Goal: Book appointment/travel/reservation

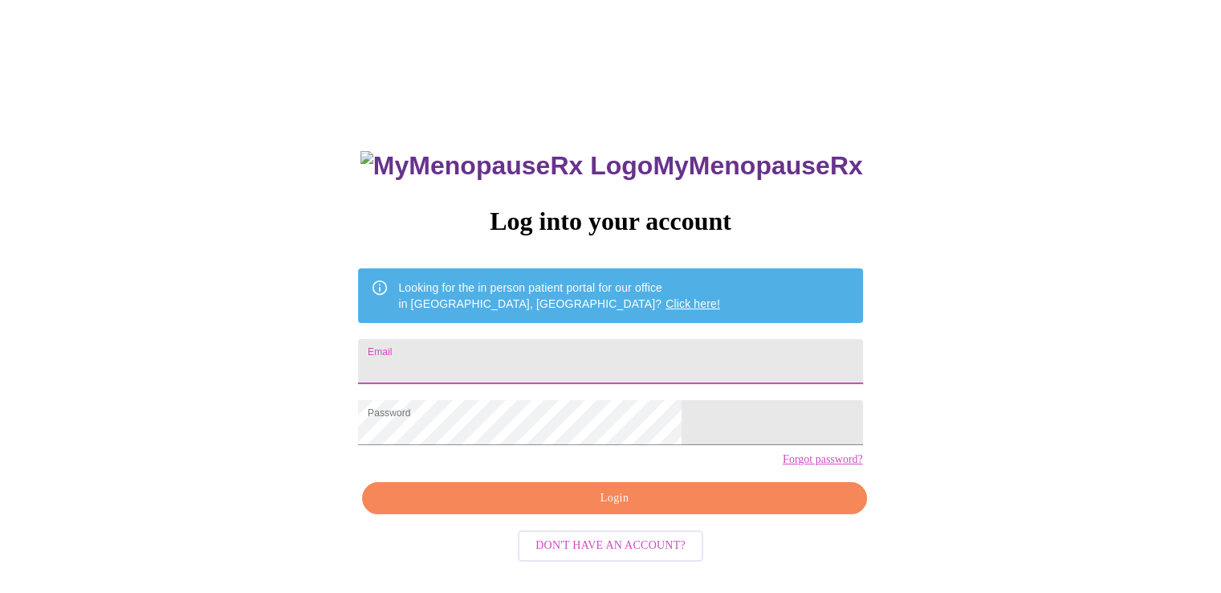
click at [562, 355] on input "Email" at bounding box center [610, 361] width 504 height 45
type input "[EMAIL_ADDRESS][DOMAIN_NAME]"
click at [555, 508] on span "Login" at bounding box center [614, 498] width 467 height 20
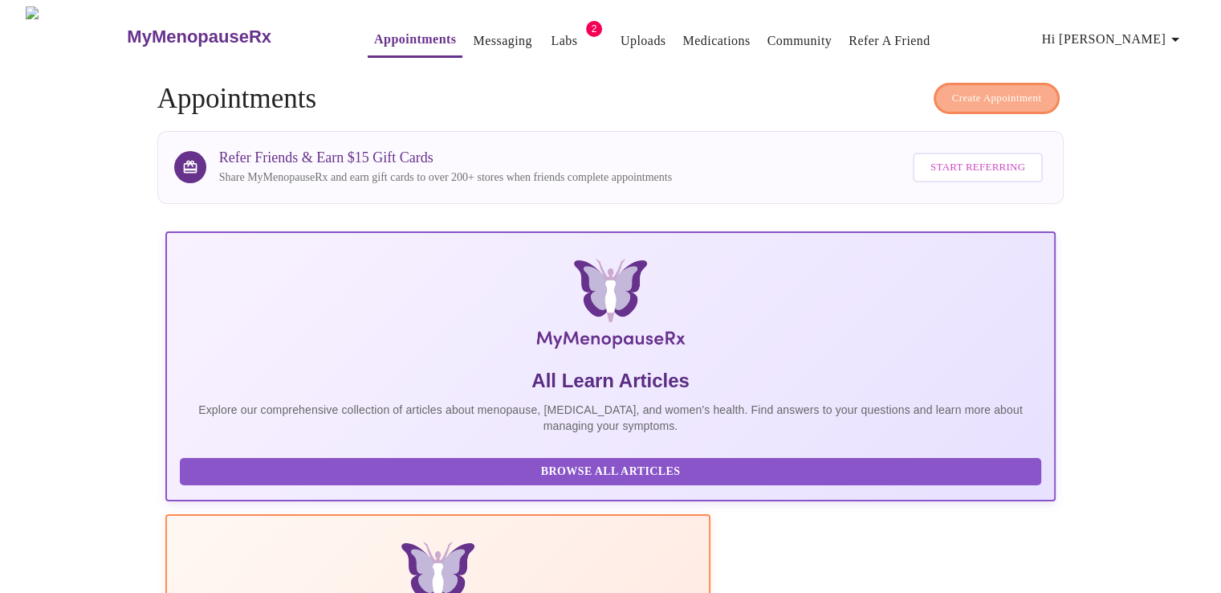
click at [980, 95] on span "Create Appointment" at bounding box center [997, 98] width 90 height 18
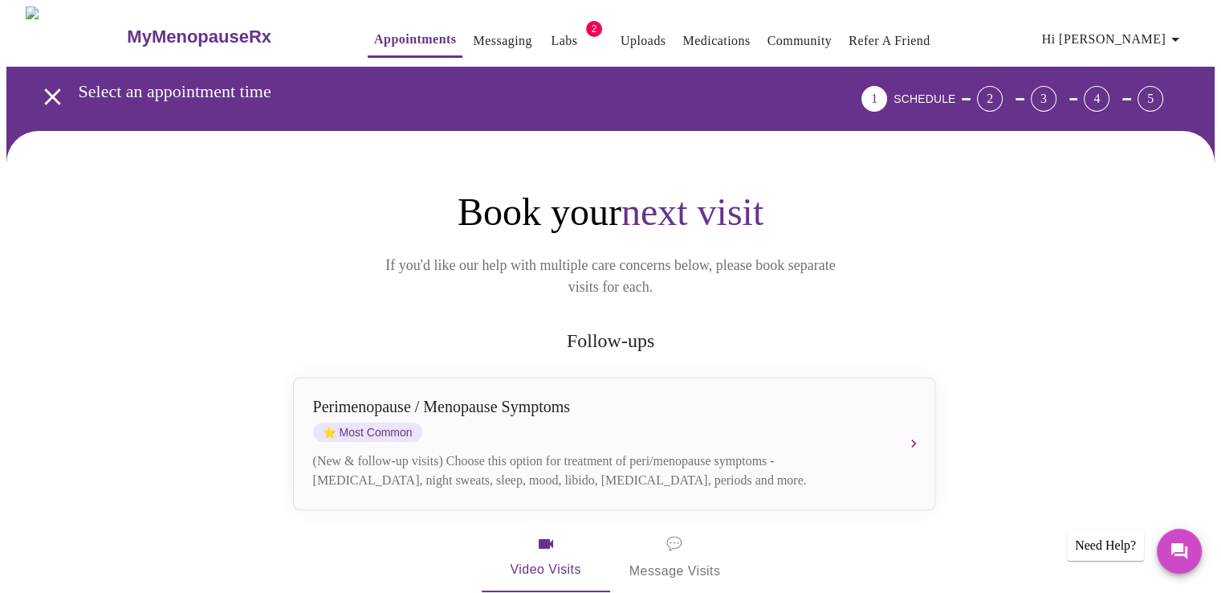
click at [551, 31] on link "Labs" at bounding box center [564, 41] width 26 height 22
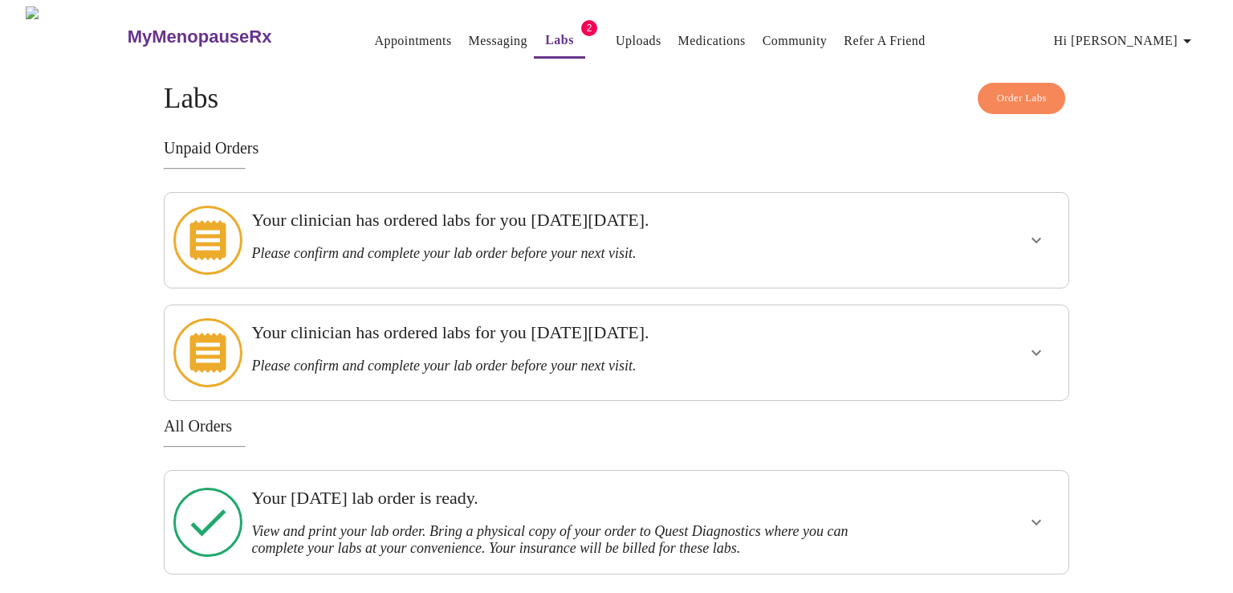
click at [443, 245] on h3 "Please confirm and complete your lab order before your next visit." at bounding box center [572, 253] width 643 height 17
click at [1038, 238] on icon "show more" at bounding box center [1037, 241] width 10 height 6
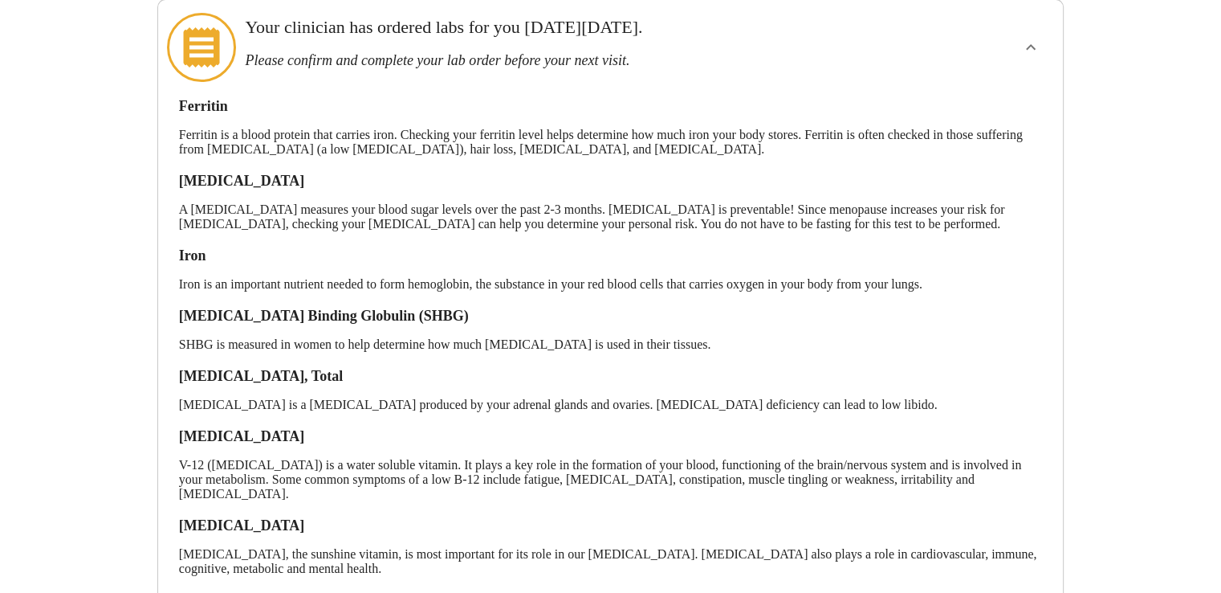
scroll to position [401, 0]
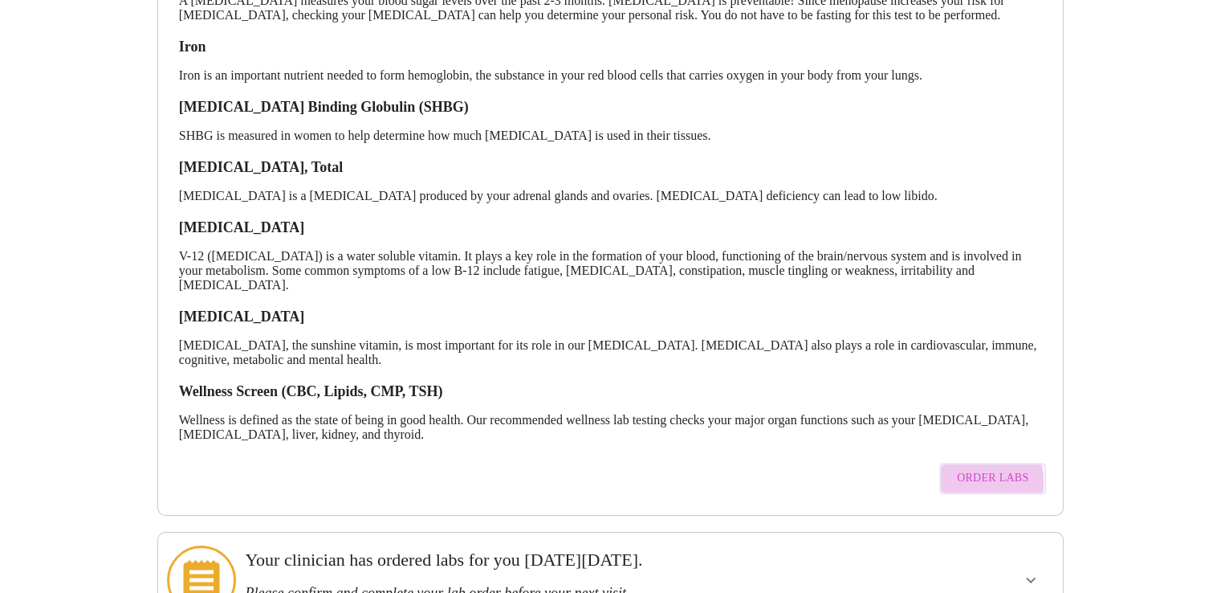
click at [961, 483] on span "Order Labs" at bounding box center [992, 478] width 71 height 20
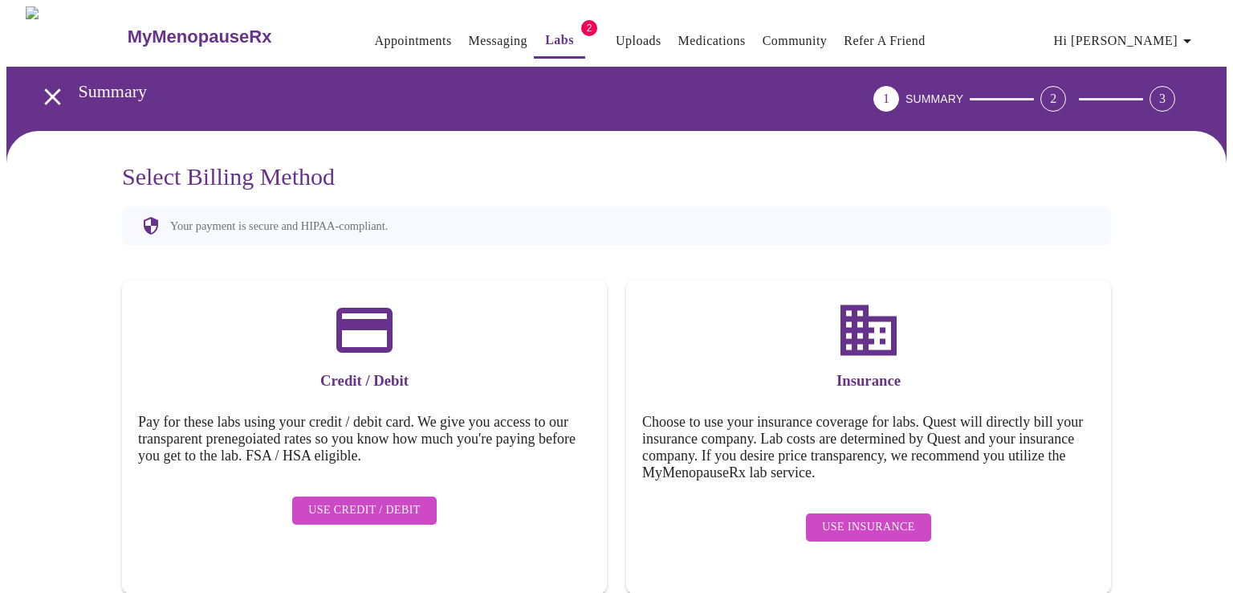
click at [417, 500] on span "Use Credit / Debit" at bounding box center [364, 510] width 112 height 20
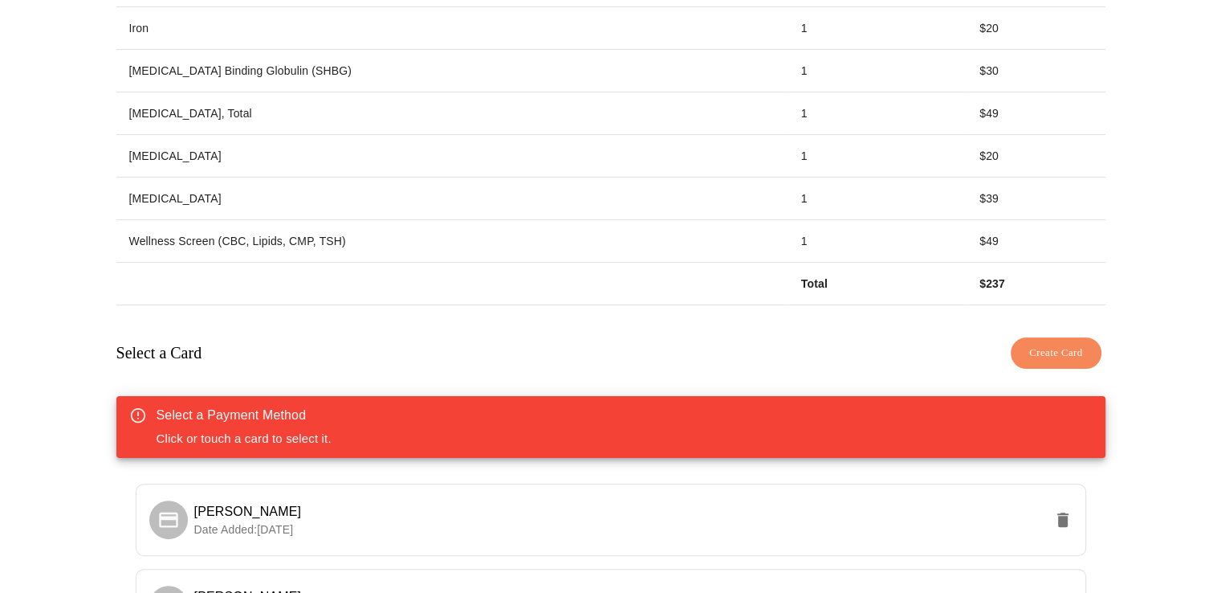
scroll to position [482, 0]
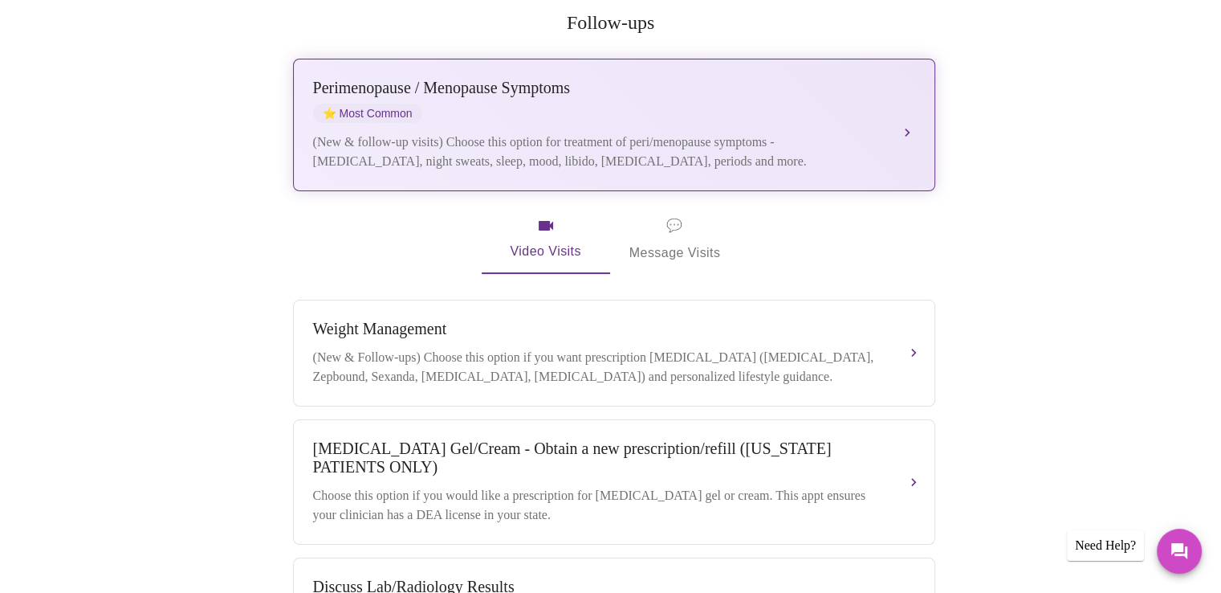
scroll to position [321, 0]
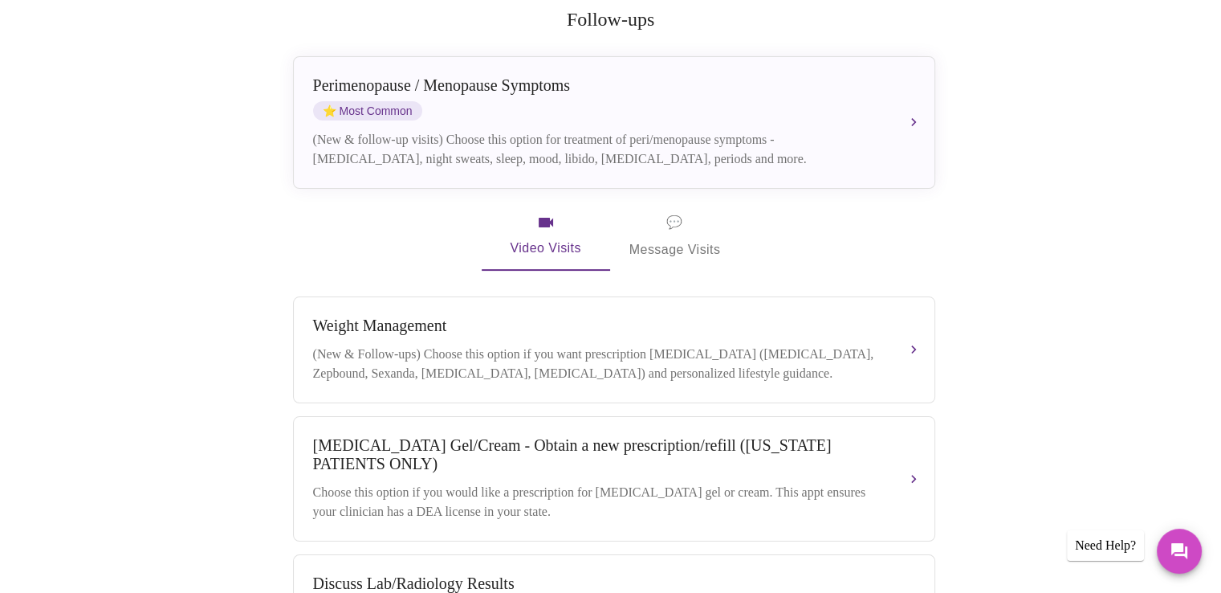
click at [703, 224] on span "💬 Message Visits" at bounding box center [676, 236] width 92 height 50
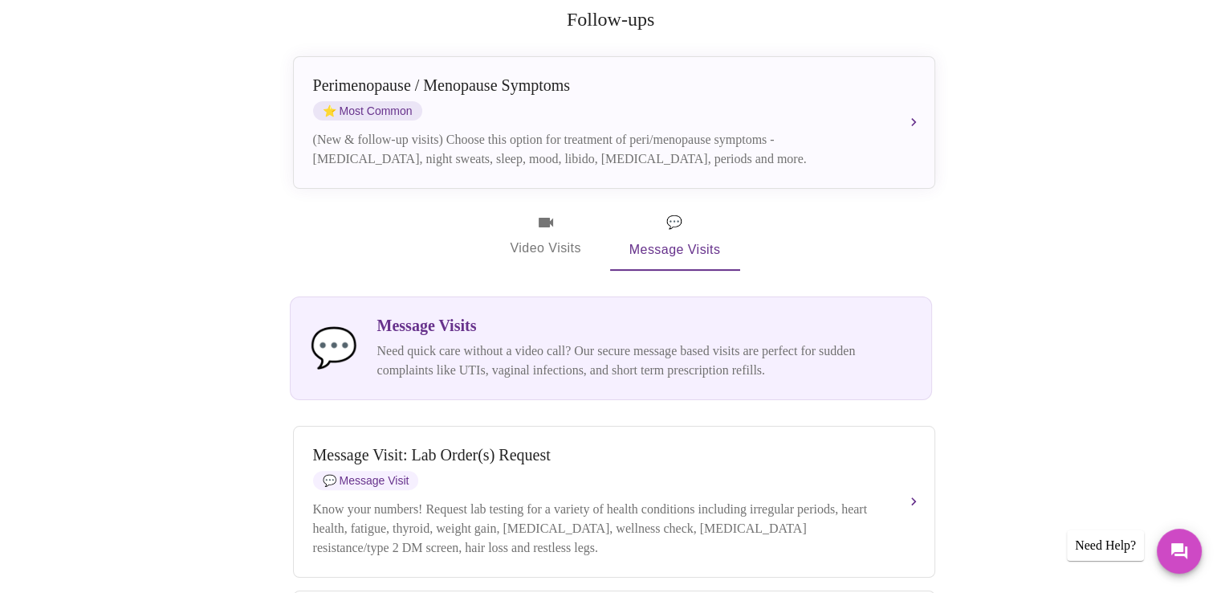
click at [533, 213] on span "Video Visits" at bounding box center [546, 236] width 90 height 47
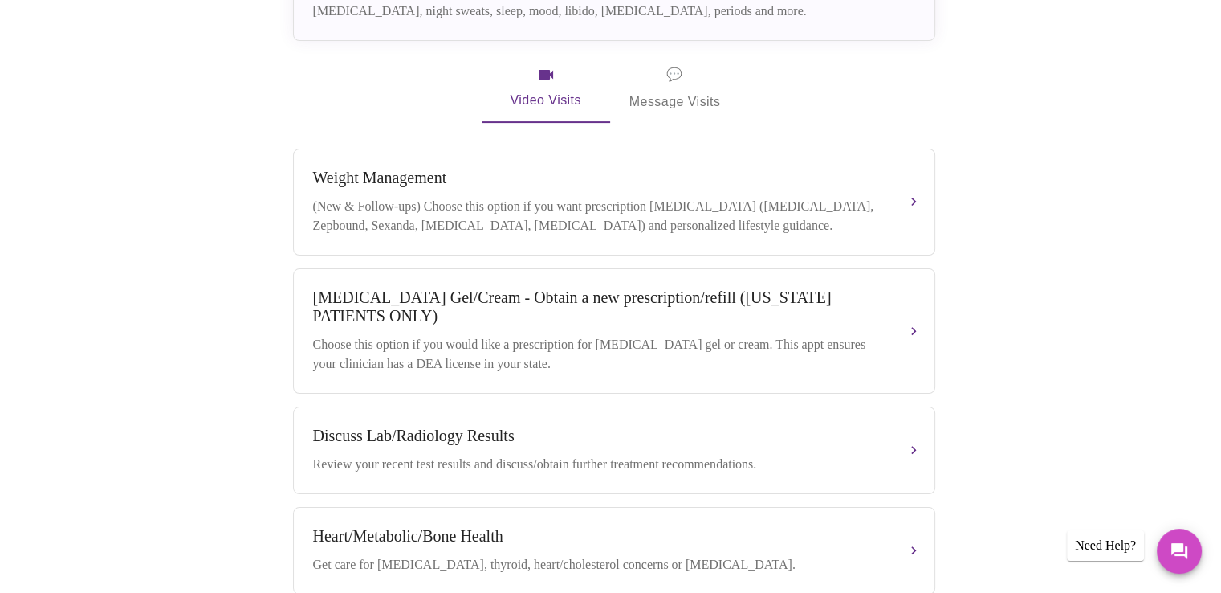
scroll to position [148, 0]
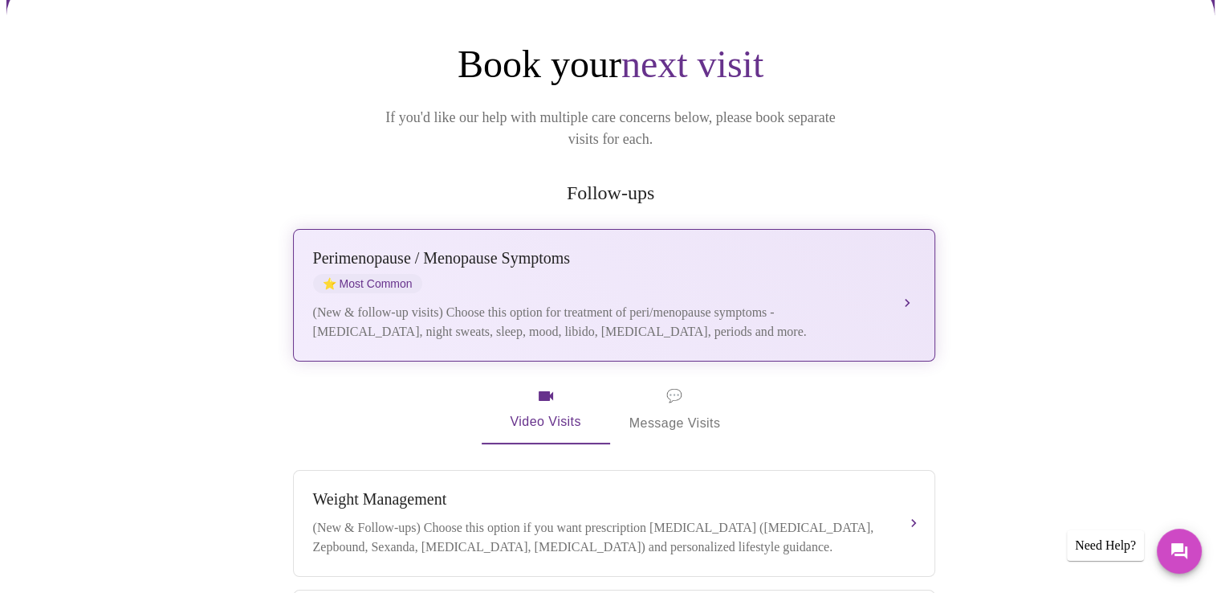
click at [629, 249] on div "Perimenopause / Menopause Symptoms" at bounding box center [598, 258] width 570 height 18
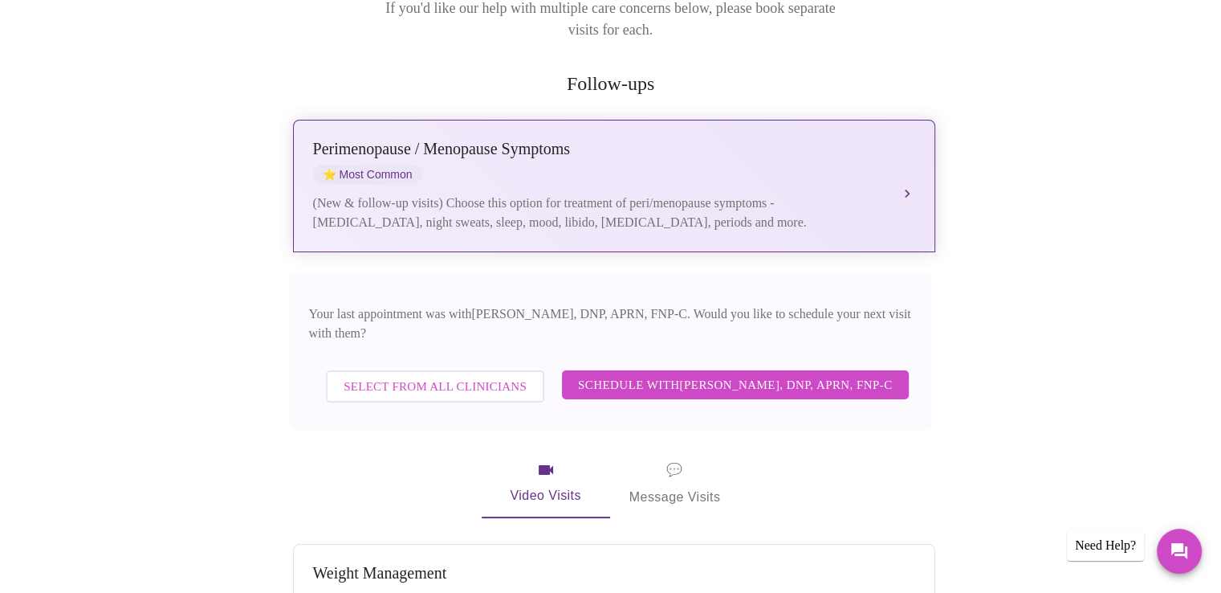
scroll to position [389, 0]
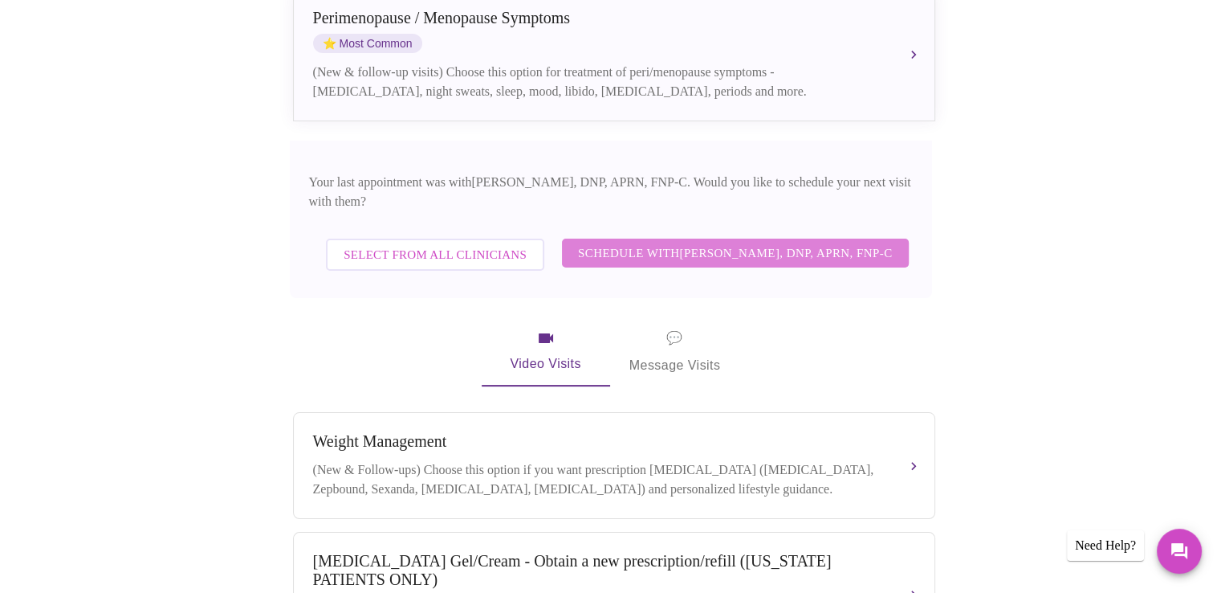
click at [721, 242] on span "Schedule with Jillian Montefusco, DNP, APRN, FNP-C" at bounding box center [735, 252] width 315 height 21
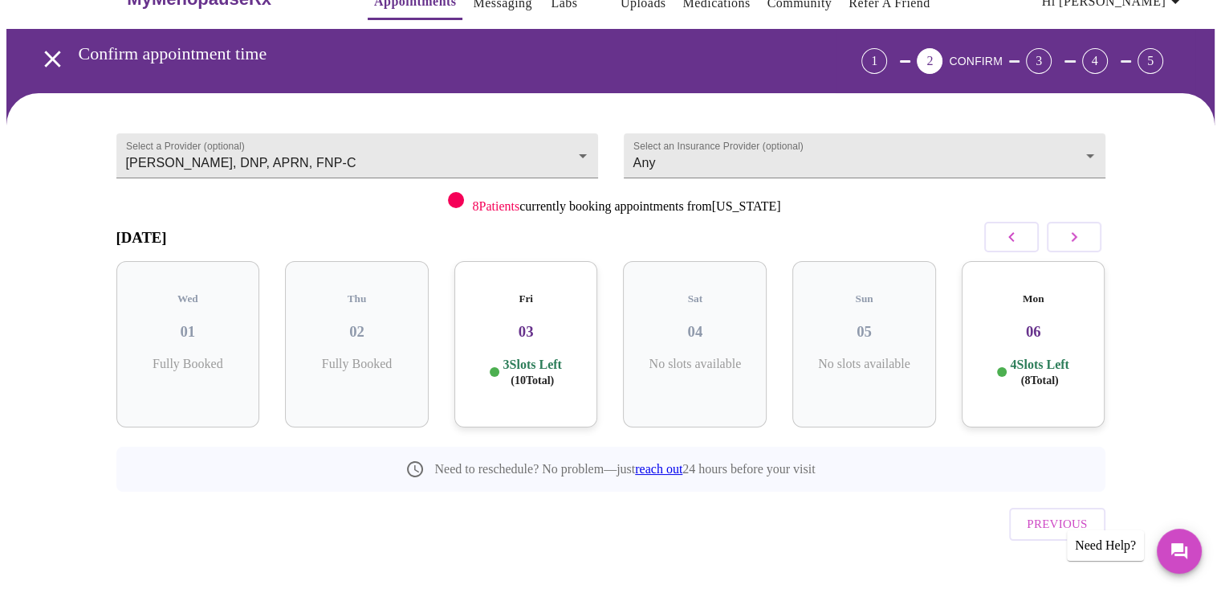
click at [543, 295] on div "Fri 03 3 Slots Left ( 10 Total)" at bounding box center [526, 344] width 144 height 166
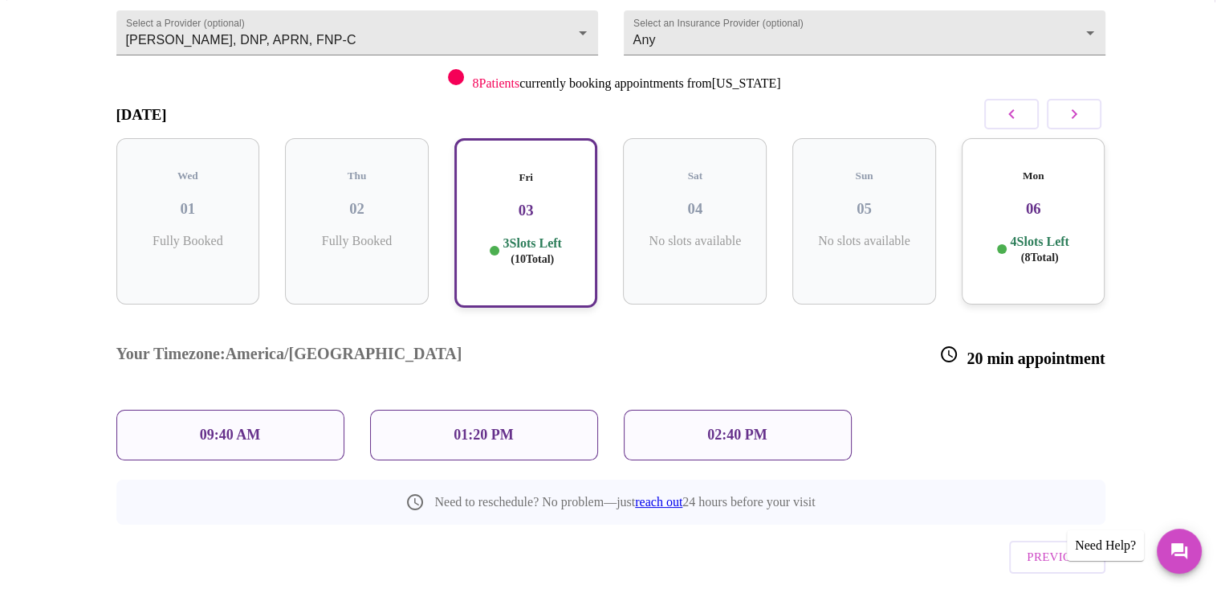
scroll to position [167, 0]
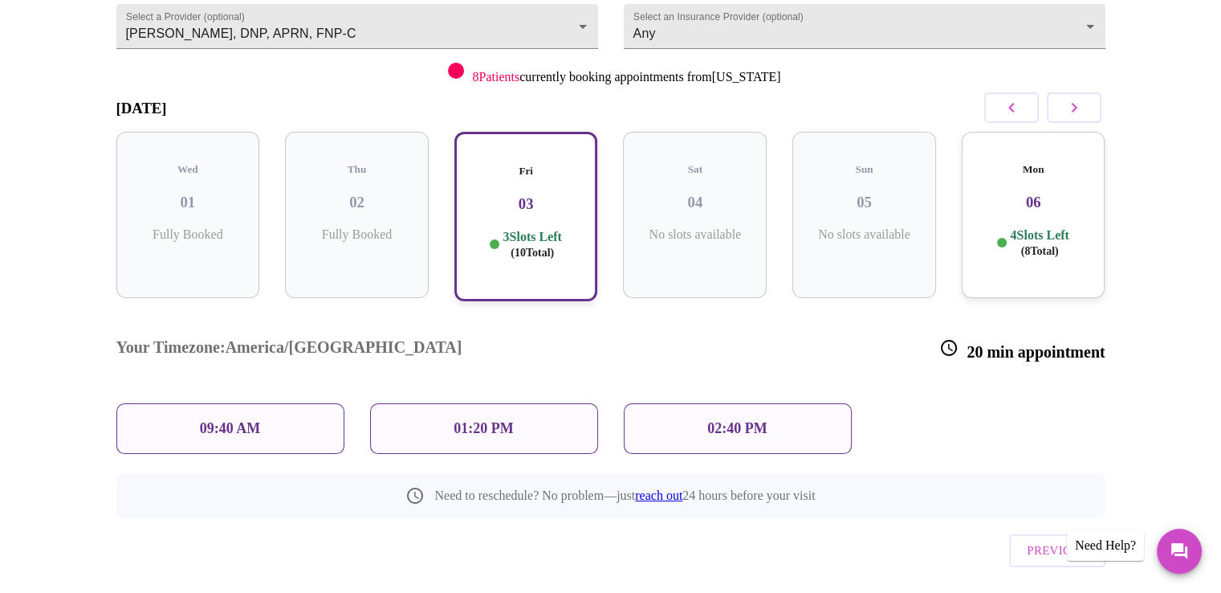
click at [493, 420] on p "01:20 PM" at bounding box center [483, 428] width 59 height 17
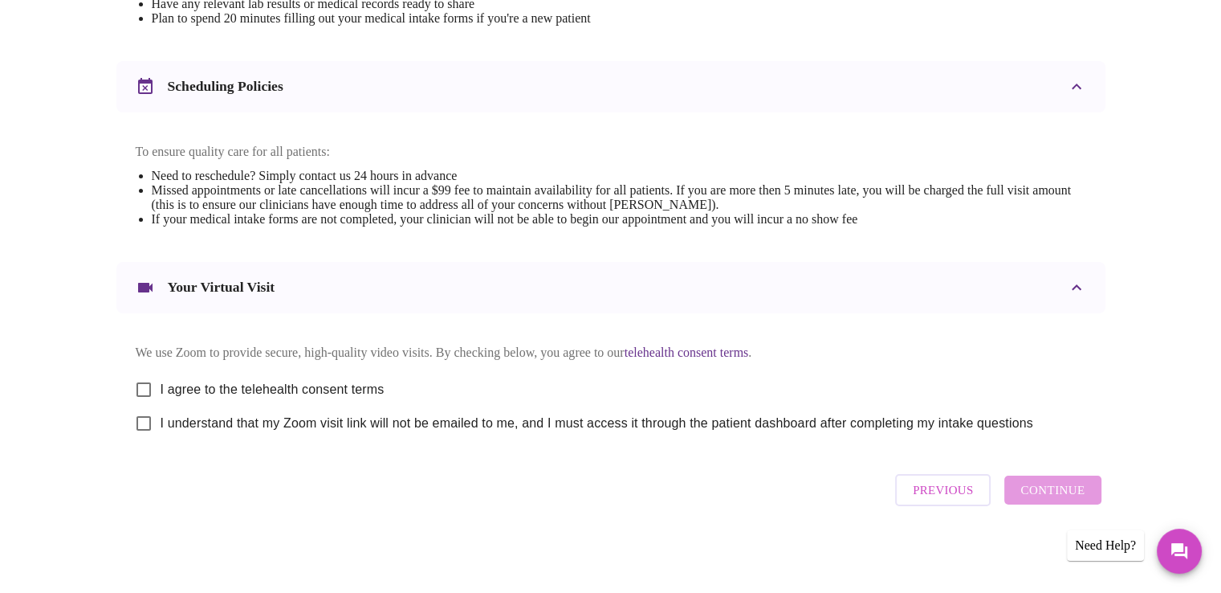
scroll to position [571, 0]
click at [137, 380] on input "I agree to the telehealth consent terms" at bounding box center [144, 390] width 34 height 34
checkbox input "true"
click at [141, 422] on input "I understand that my Zoom visit link will not be emailed to me, and I must acce…" at bounding box center [144, 423] width 34 height 34
checkbox input "true"
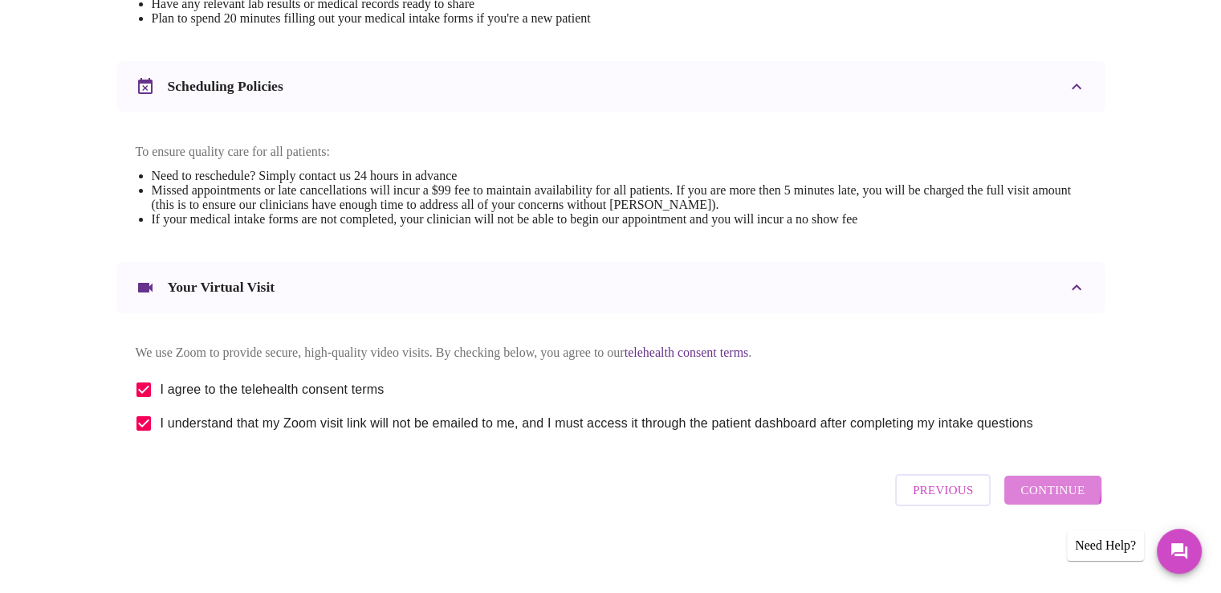
click at [1036, 491] on span "Continue" at bounding box center [1053, 489] width 64 height 21
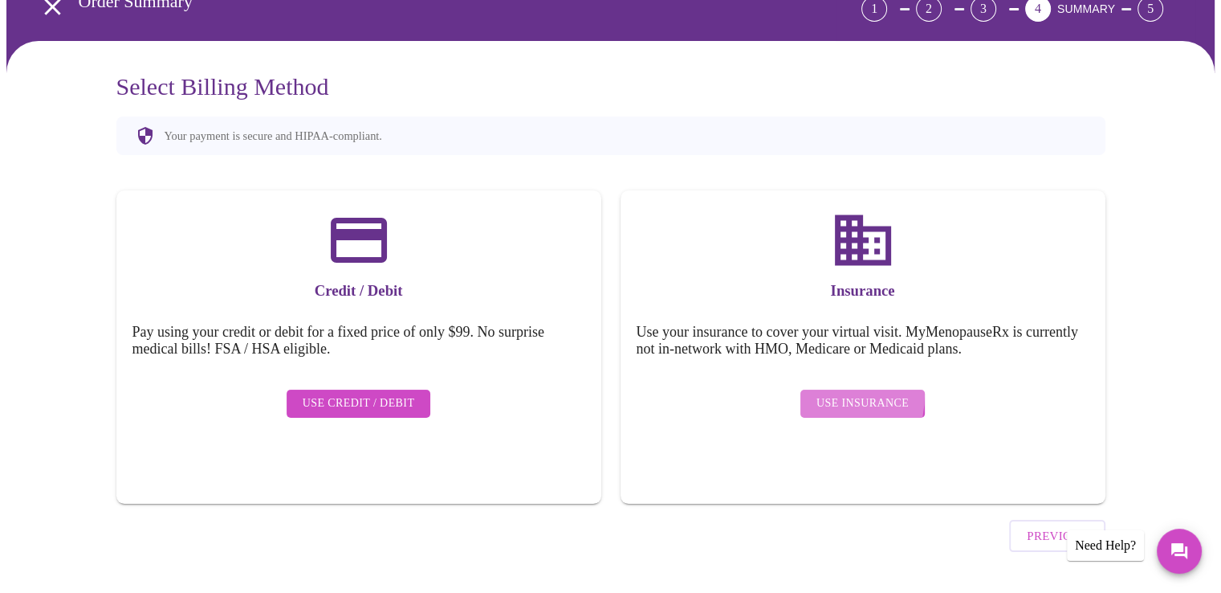
click at [817, 389] on button "Use Insurance" at bounding box center [863, 403] width 124 height 28
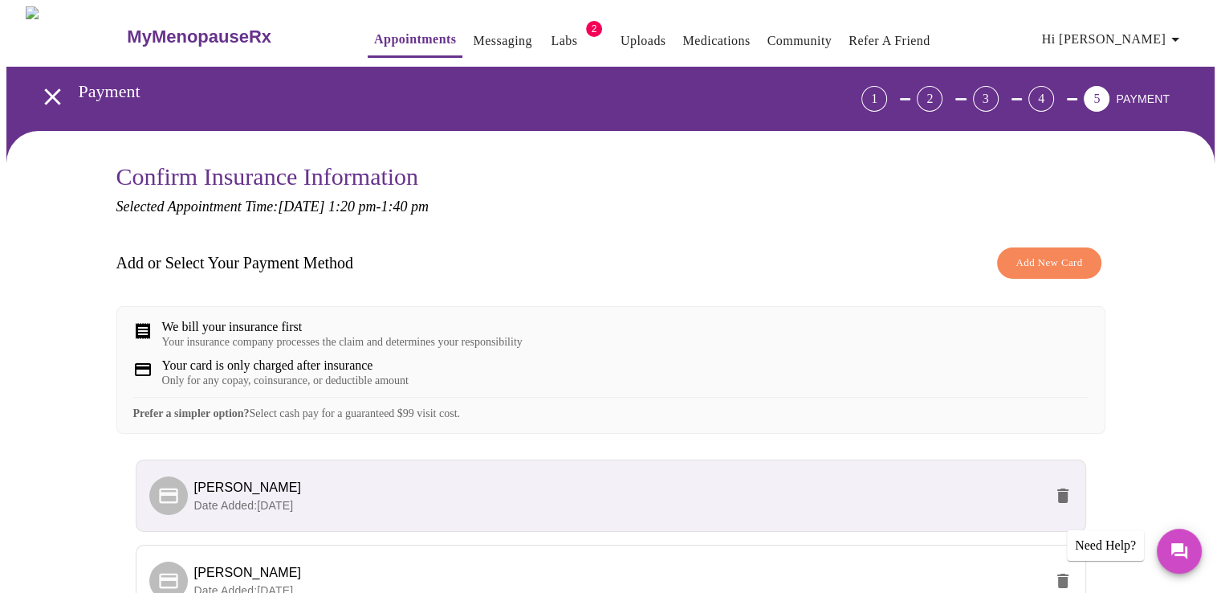
scroll to position [80, 0]
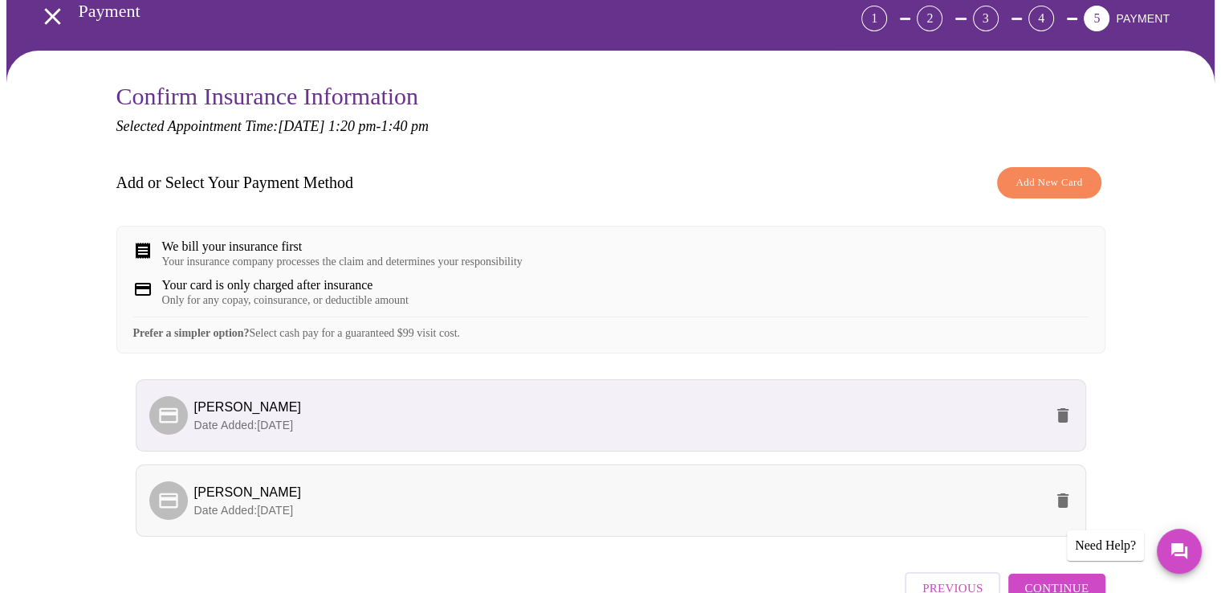
click at [752, 499] on li "Cari Bearden-Williams Date Added: 05-28-2025" at bounding box center [611, 500] width 951 height 72
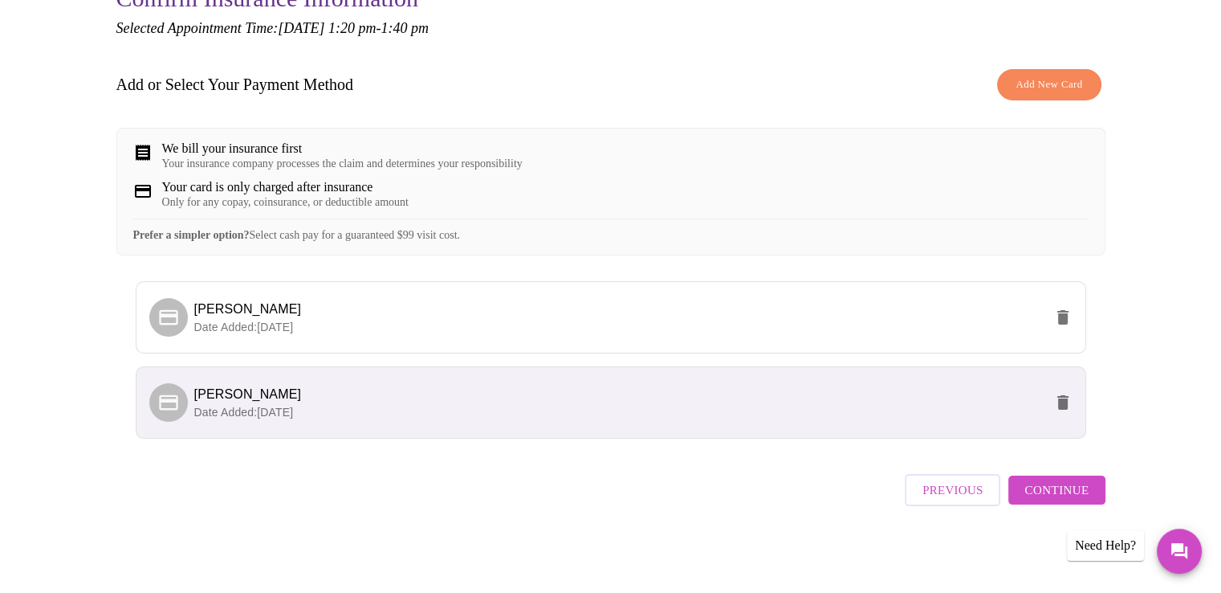
scroll to position [189, 0]
click at [1049, 500] on span "Continue" at bounding box center [1057, 489] width 64 height 21
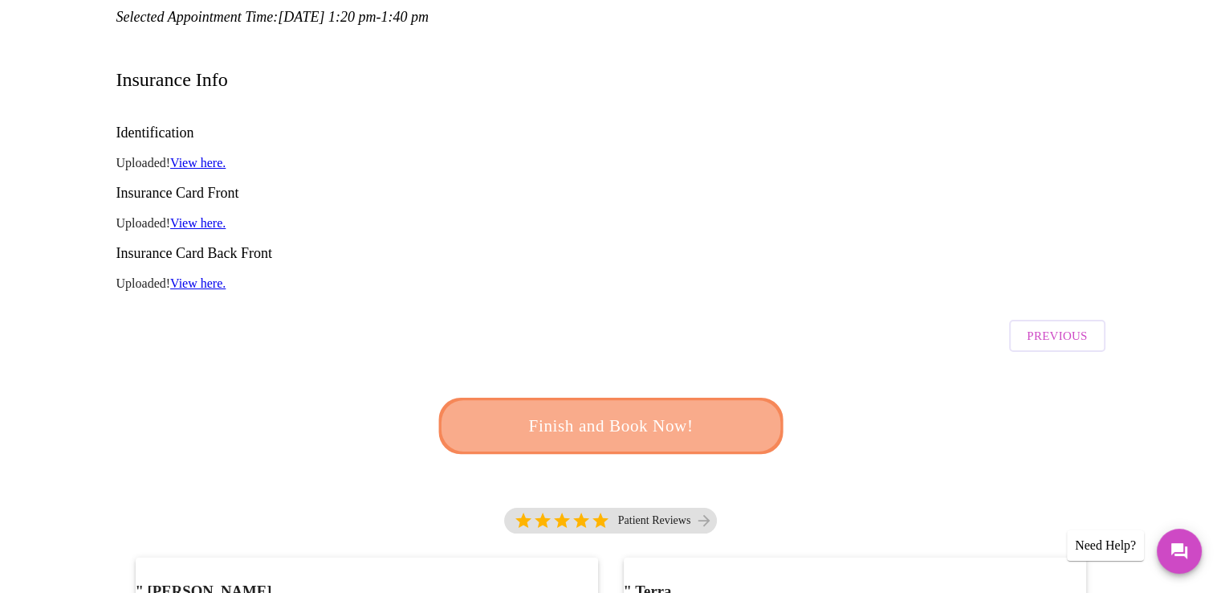
click at [657, 410] on span "Finish and Book Now!" at bounding box center [610, 425] width 311 height 31
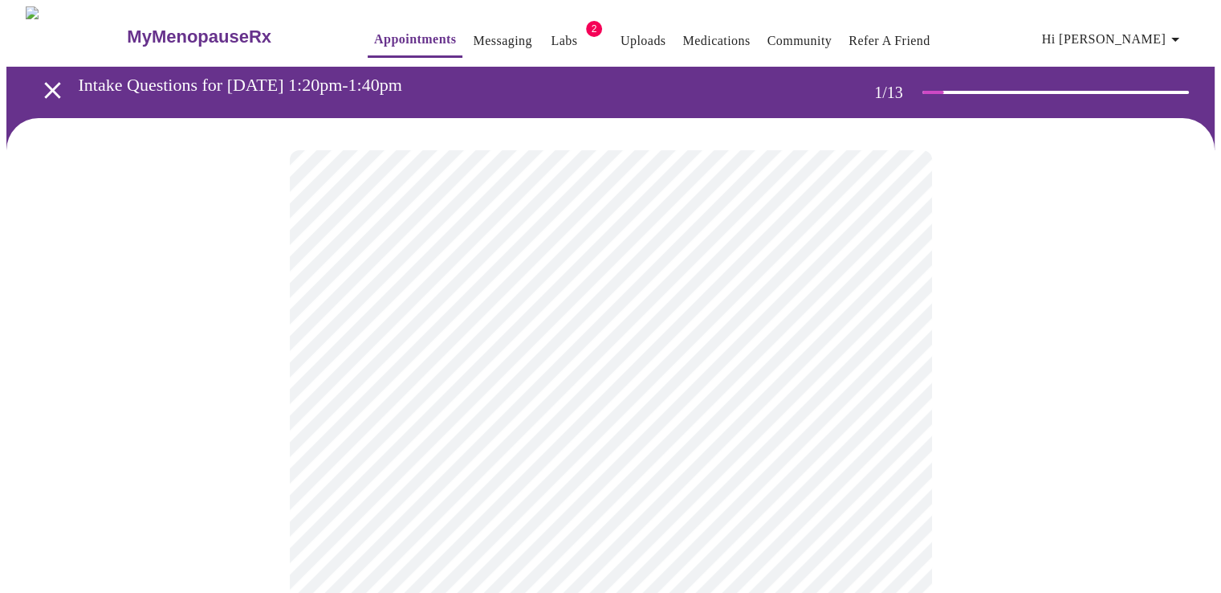
click at [551, 30] on link "Labs" at bounding box center [564, 41] width 26 height 22
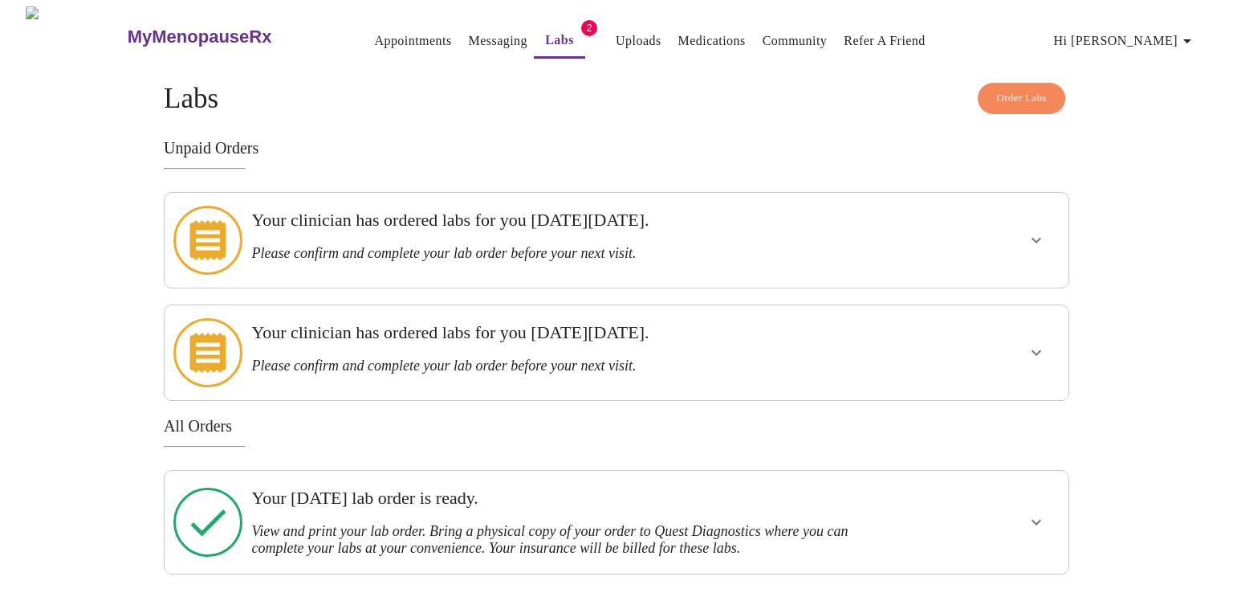
click at [540, 225] on h3 "Your clinician has ordered labs for you [DATE][DATE]." at bounding box center [572, 220] width 643 height 21
click at [1029, 230] on icon "show more" at bounding box center [1036, 239] width 19 height 19
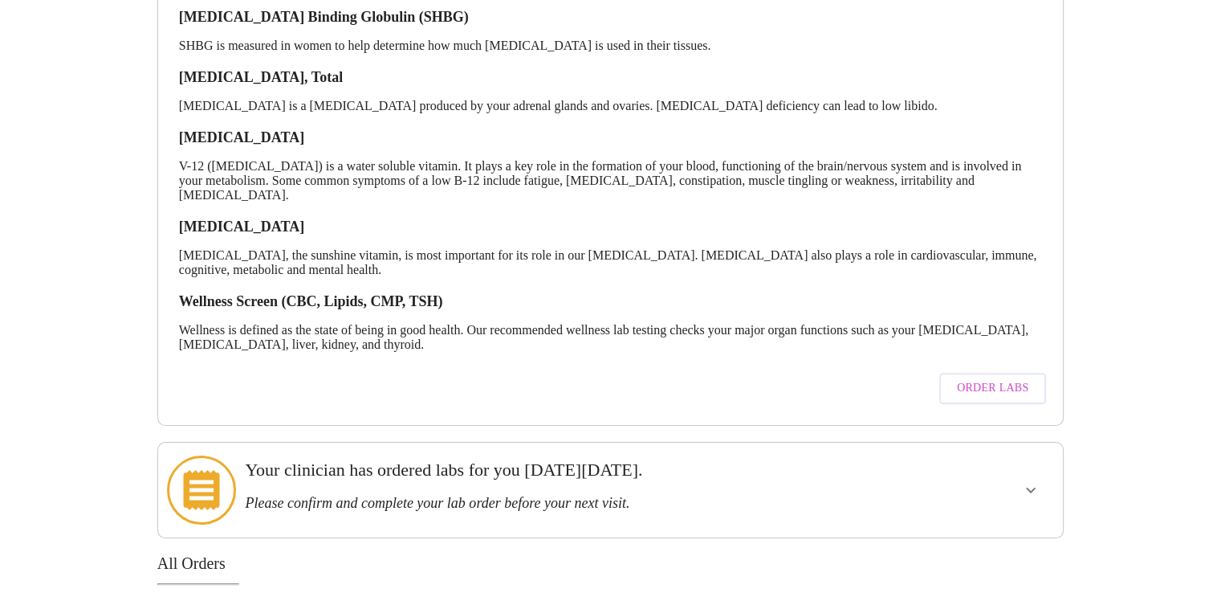
scroll to position [621, 0]
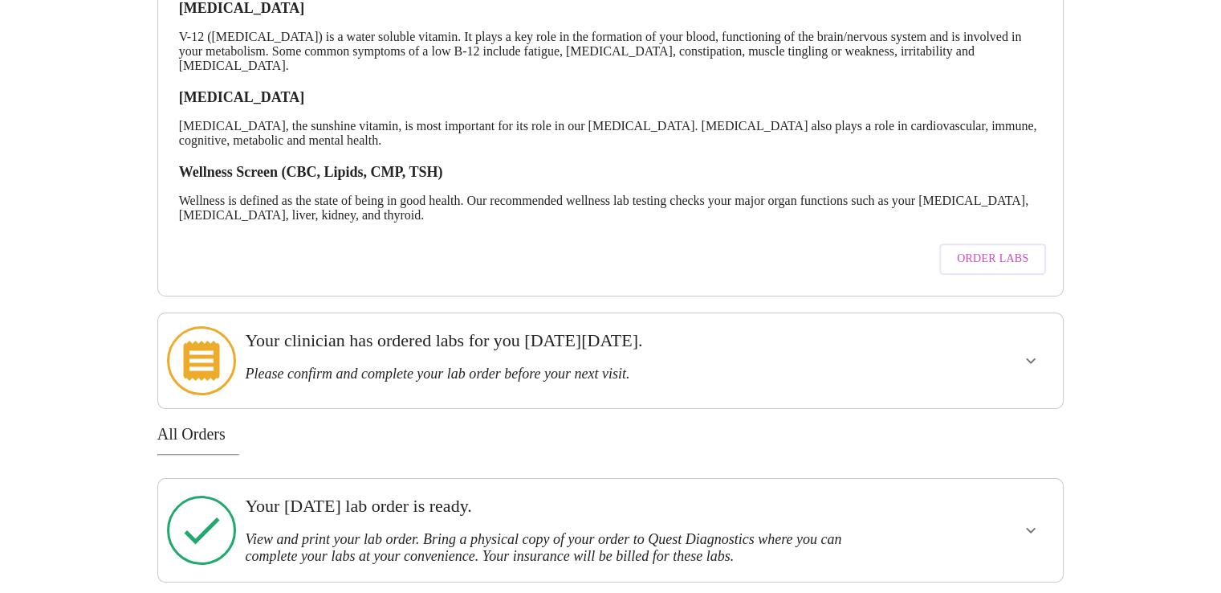
click at [984, 258] on span "Order Labs" at bounding box center [992, 259] width 71 height 20
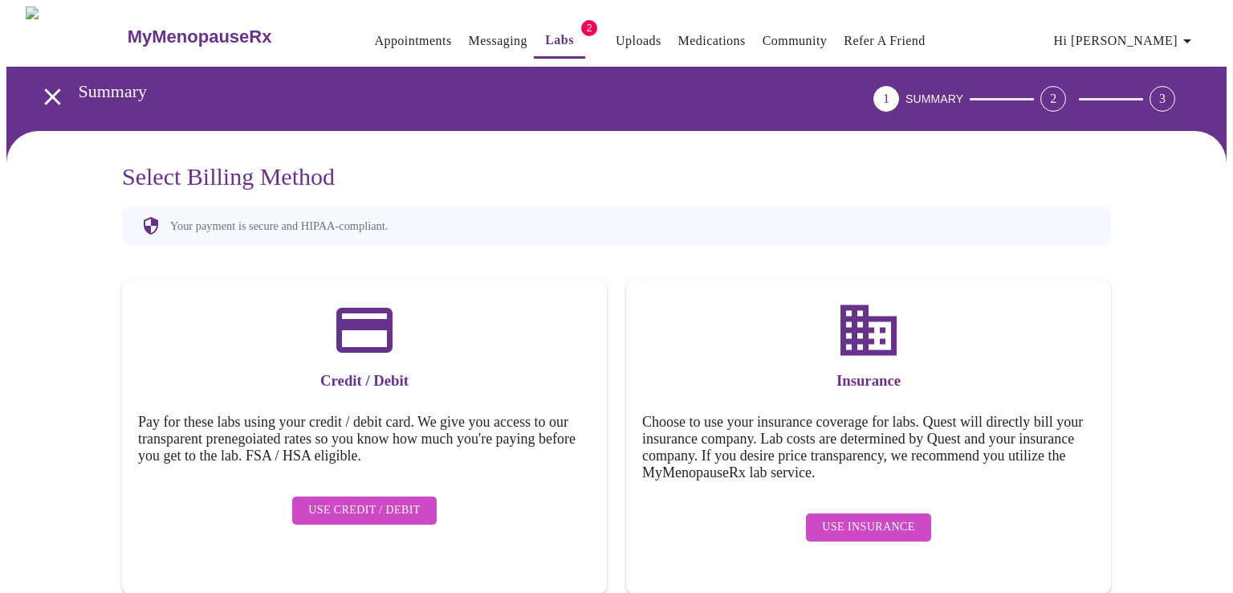
drag, startPoint x: 825, startPoint y: 512, endPoint x: 1010, endPoint y: 364, distance: 237.0
click at [1013, 367] on div "Insurance Choose to use your insurance coverage for labs. Quest will directly b…" at bounding box center [868, 436] width 485 height 313
click at [837, 517] on span "Use Insurance" at bounding box center [868, 527] width 92 height 20
